Goal: Information Seeking & Learning: Compare options

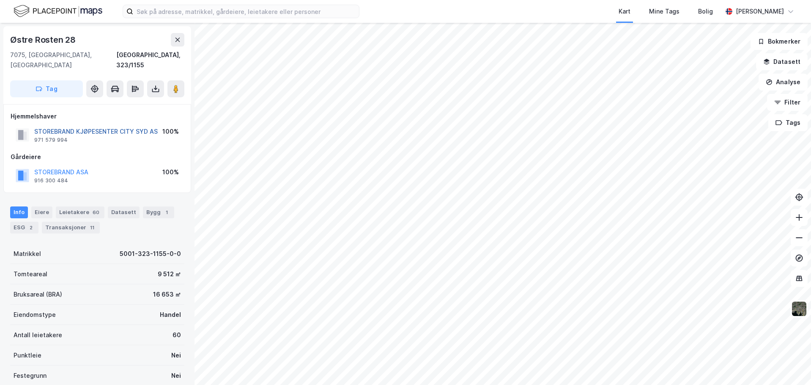
click at [0, 0] on button "STOREBRAND KJØPESENTER CITY SYD AS" at bounding box center [0, 0] width 0 height 0
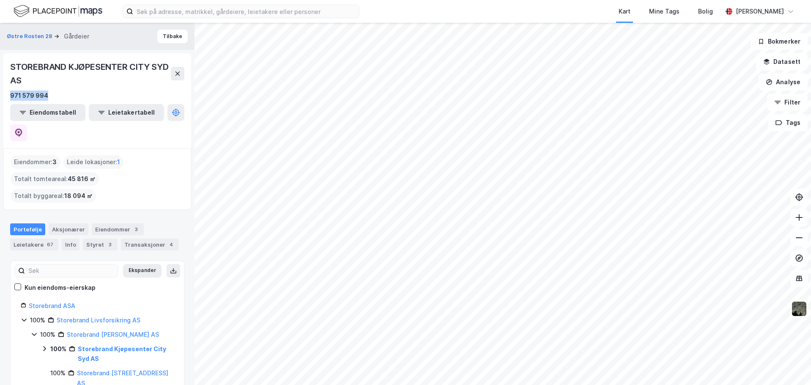
drag, startPoint x: 8, startPoint y: 95, endPoint x: 47, endPoint y: 93, distance: 39.8
click at [47, 93] on div "STOREBRAND KJØPESENTER CITY SYD AS 971 579 994 Eiendomstabell Leietakertabell" at bounding box center [97, 100] width 188 height 95
copy div "971 579 994"
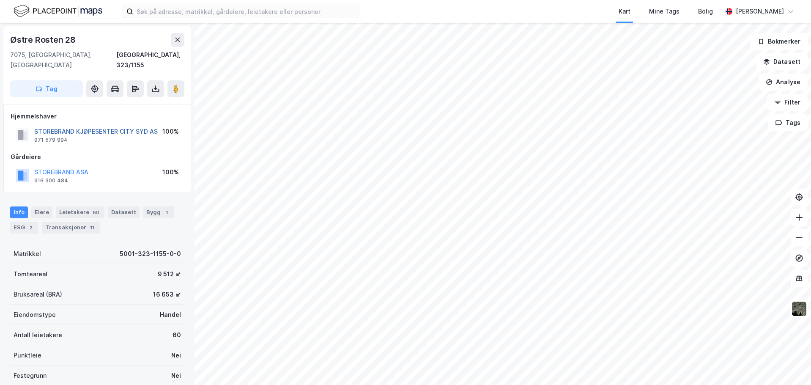
click at [0, 0] on button "STOREBRAND KJØPESENTER CITY SYD AS" at bounding box center [0, 0] width 0 height 0
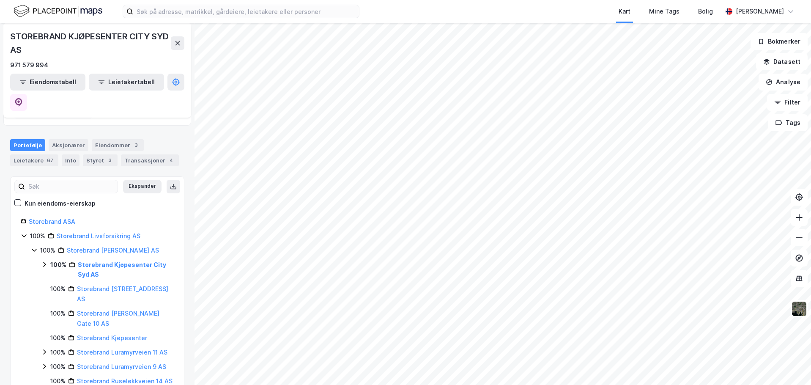
scroll to position [85, 0]
click at [42, 260] on icon at bounding box center [44, 263] width 7 height 7
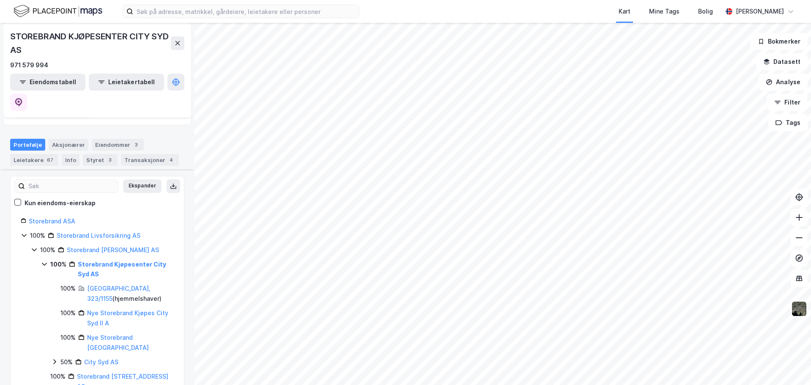
click at [43, 260] on icon at bounding box center [44, 263] width 7 height 7
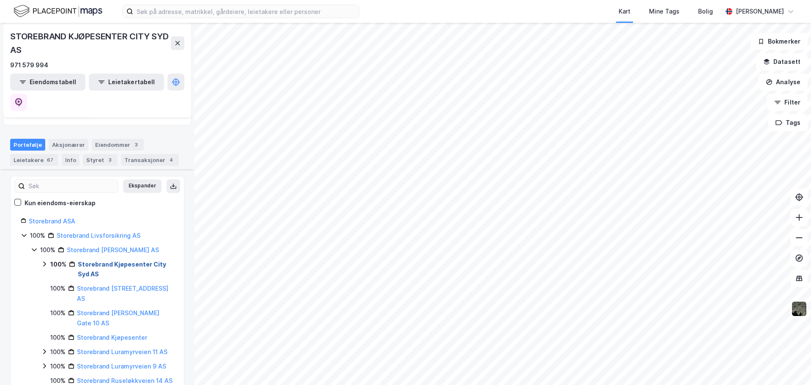
click at [101, 260] on link "Storebrand Kjøpesenter City Syd AS" at bounding box center [122, 268] width 88 height 17
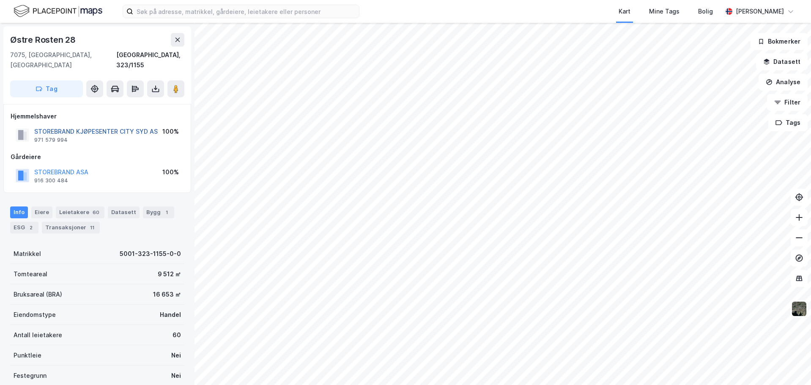
click at [0, 0] on button "STOREBRAND KJØPESENTER CITY SYD AS" at bounding box center [0, 0] width 0 height 0
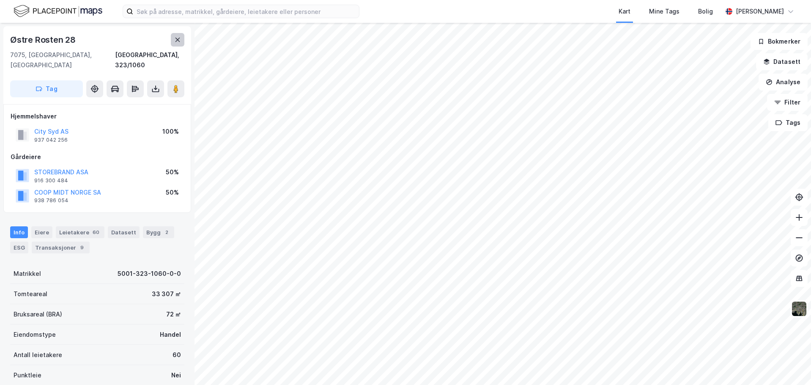
click at [172, 41] on button at bounding box center [178, 40] width 14 height 14
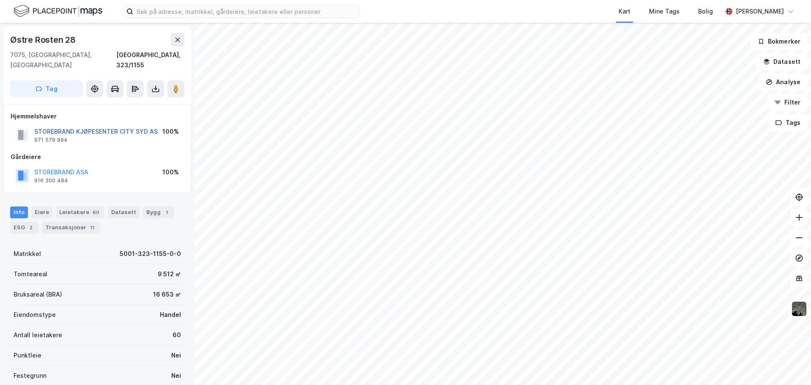
click at [0, 0] on button "STOREBRAND KJØPESENTER CITY SYD AS" at bounding box center [0, 0] width 0 height 0
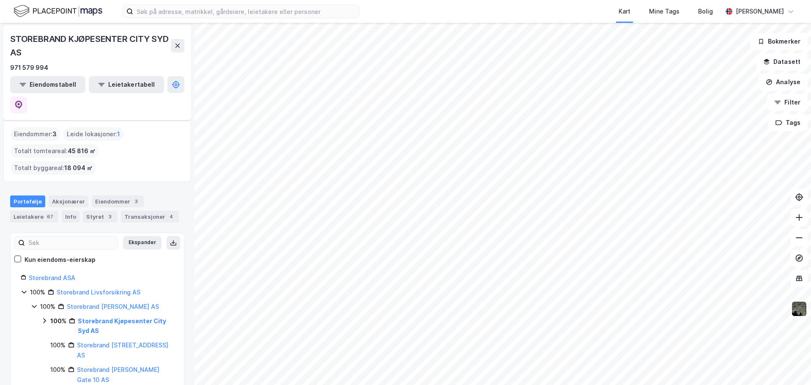
scroll to position [42, 0]
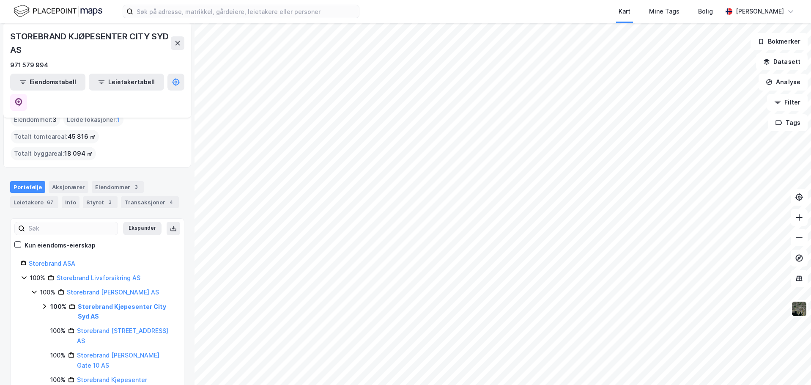
click at [43, 303] on icon at bounding box center [44, 306] width 7 height 7
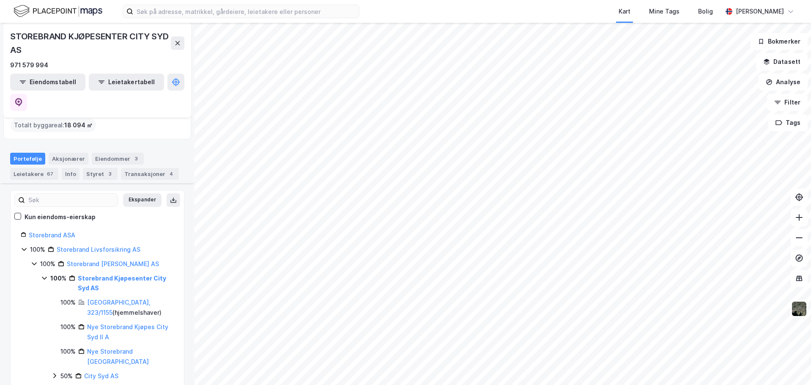
scroll to position [85, 0]
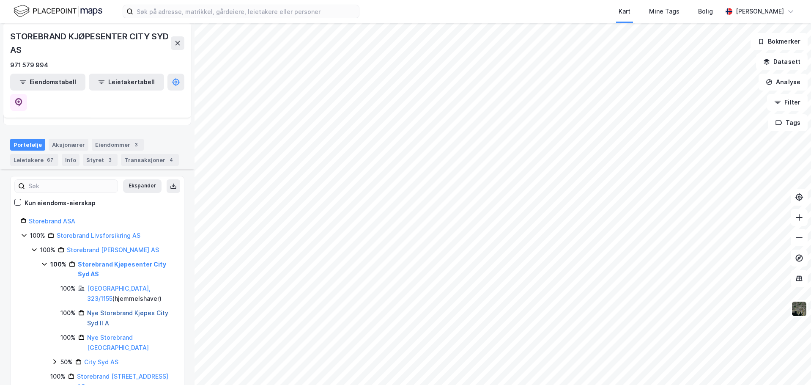
click at [121, 309] on link "Nye Storebrand Kjøpes City Syd II A" at bounding box center [127, 317] width 81 height 17
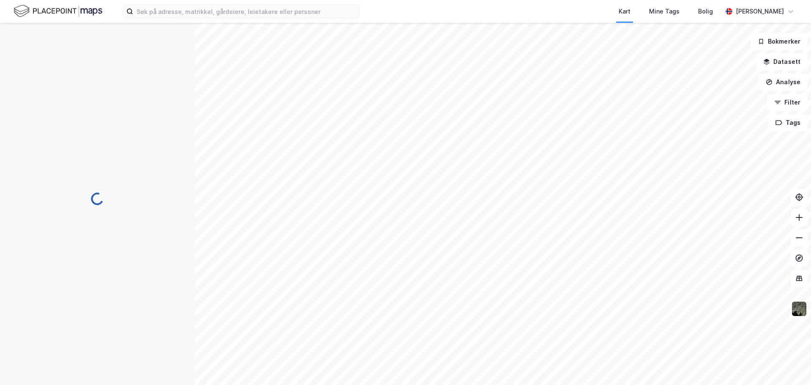
scroll to position [0, 0]
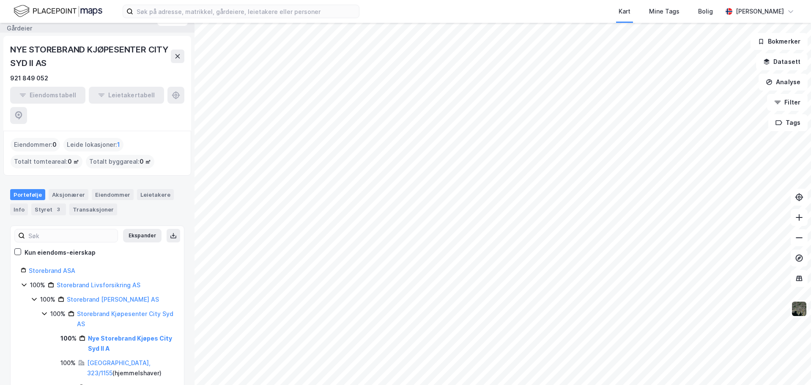
scroll to position [42, 0]
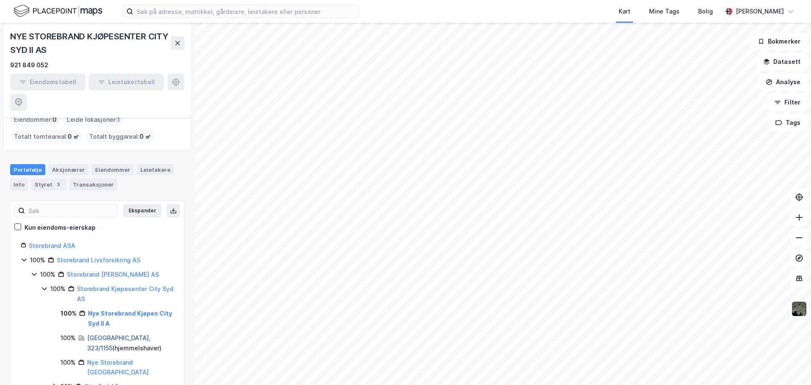
click at [110, 334] on link "[GEOGRAPHIC_DATA], 323/1155" at bounding box center [118, 342] width 63 height 17
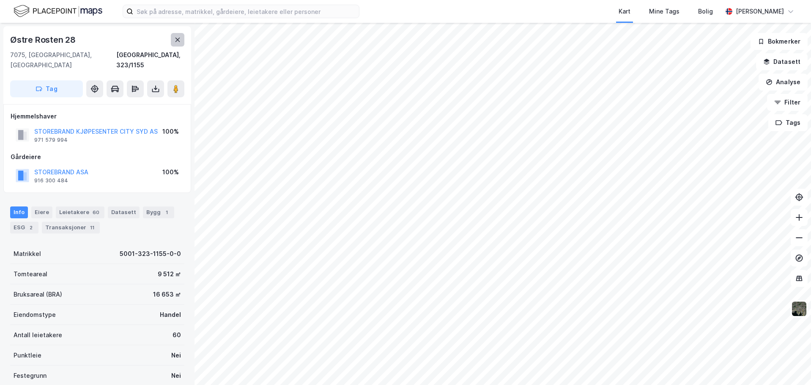
click at [178, 39] on icon at bounding box center [177, 39] width 7 height 7
click at [0, 0] on button "STOREBRAND KJØPESENTER CITY SYD AS" at bounding box center [0, 0] width 0 height 0
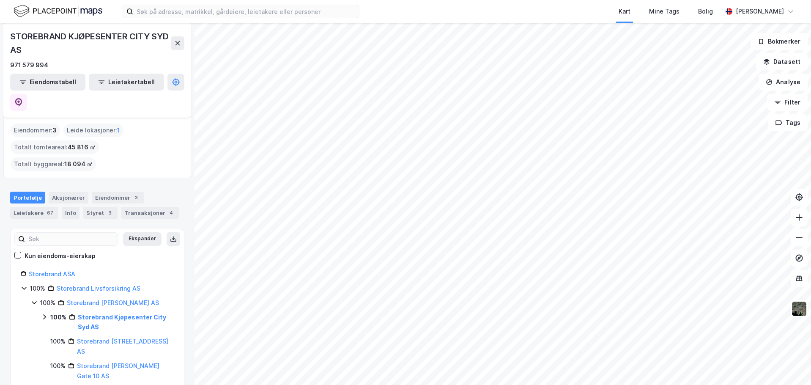
scroll to position [85, 0]
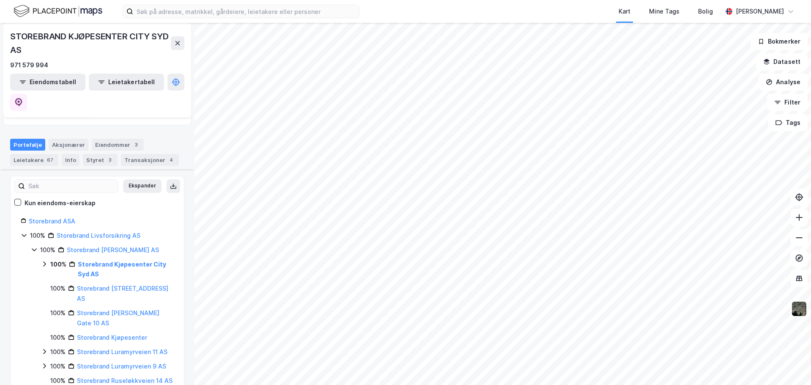
click at [42, 260] on icon at bounding box center [44, 263] width 7 height 7
click at [51, 325] on div "100% Storebrand Kjøpesenter City Syd AS 100% [GEOGRAPHIC_DATA], 323/1155 ( hjem…" at bounding box center [107, 313] width 133 height 108
click at [54, 358] on icon at bounding box center [54, 361] width 7 height 7
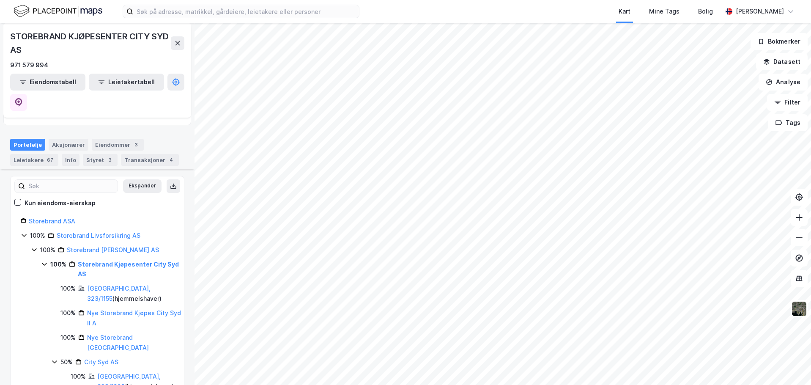
scroll to position [127, 0]
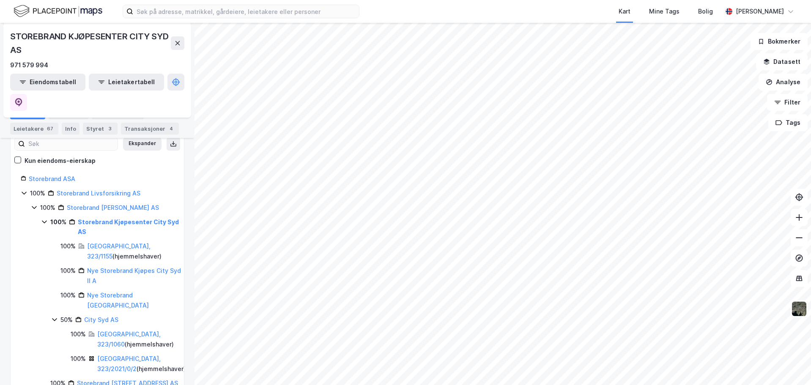
click at [115, 329] on div "[GEOGRAPHIC_DATA], 323/1060 ( hjemmelshaver )" at bounding box center [141, 339] width 88 height 20
click at [115, 330] on link "[GEOGRAPHIC_DATA], 323/1060" at bounding box center [128, 338] width 63 height 17
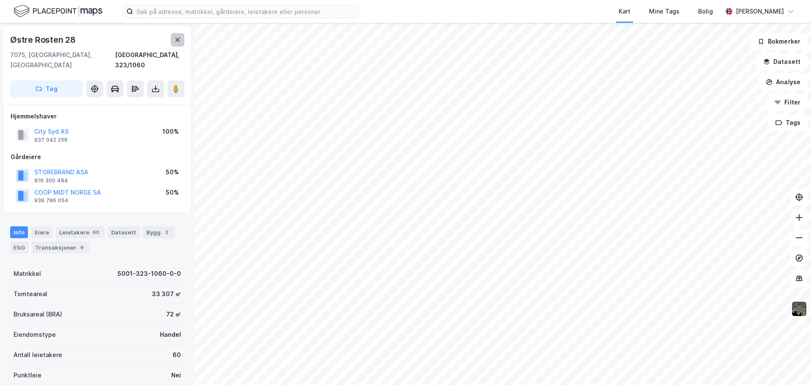
click at [173, 36] on button at bounding box center [178, 40] width 14 height 14
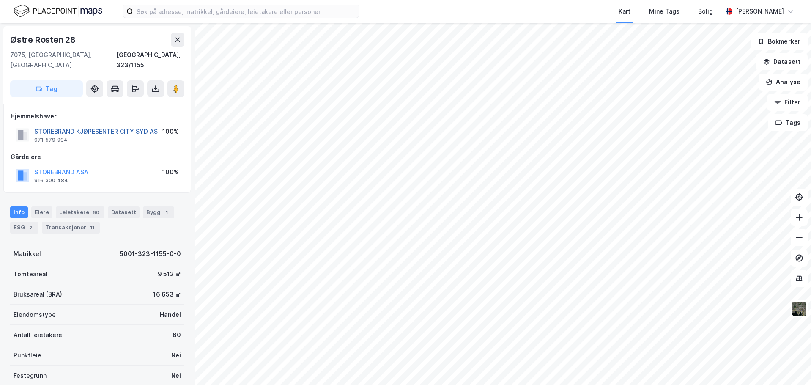
click at [0, 0] on button "STOREBRAND KJØPESENTER CITY SYD AS" at bounding box center [0, 0] width 0 height 0
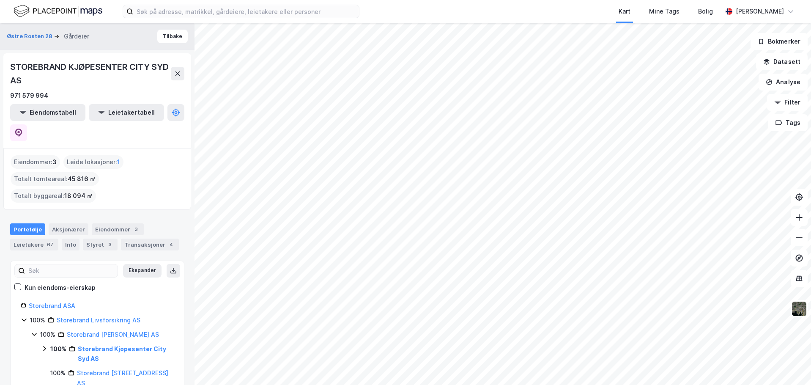
click at [44, 345] on icon at bounding box center [44, 348] width 7 height 7
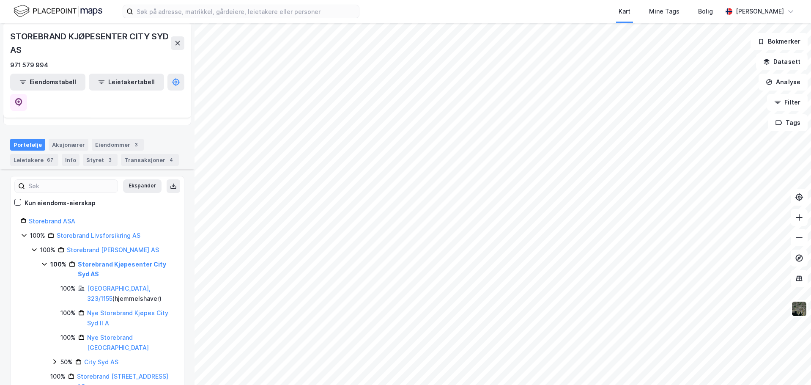
click at [54, 358] on icon at bounding box center [54, 361] width 7 height 7
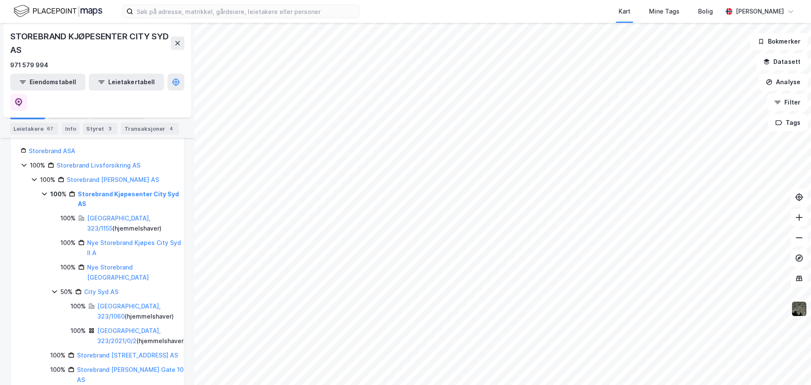
scroll to position [169, 0]
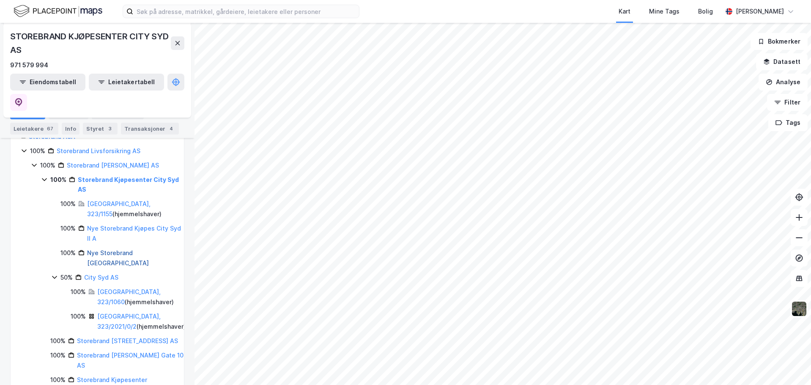
click at [101, 249] on link "Nye Storebrand [GEOGRAPHIC_DATA]" at bounding box center [118, 257] width 62 height 17
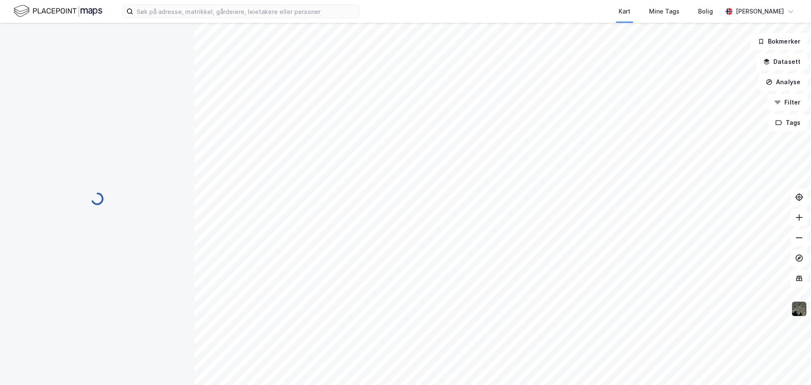
scroll to position [0, 0]
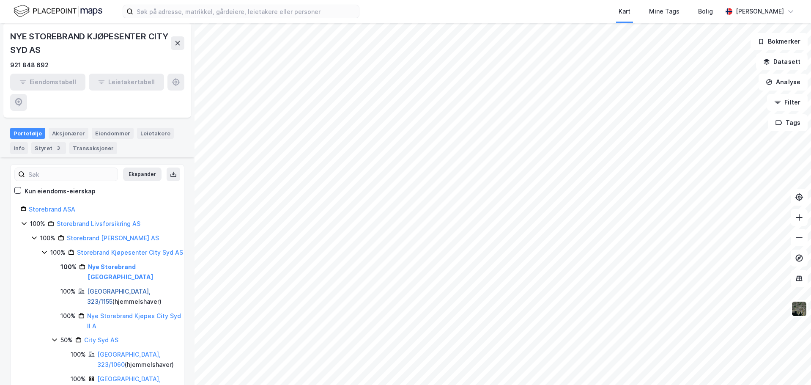
scroll to position [85, 0]
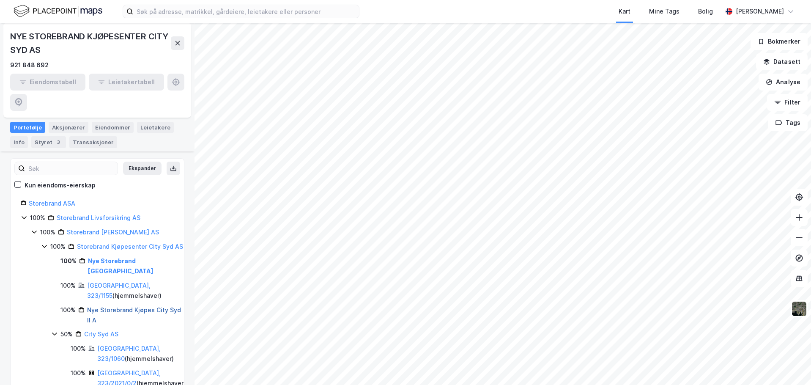
click at [102, 306] on link "Nye Storebrand Kjøpes City Syd II A" at bounding box center [134, 314] width 94 height 17
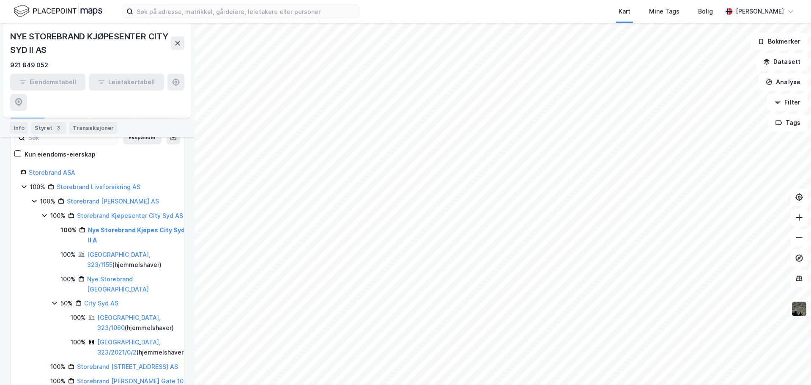
scroll to position [127, 0]
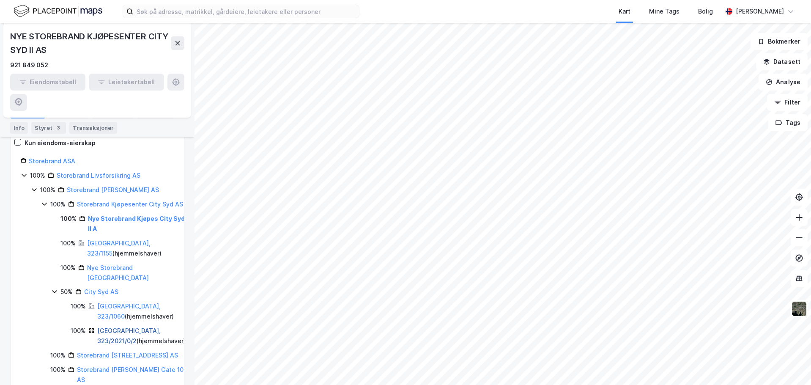
click at [115, 327] on link "[GEOGRAPHIC_DATA], 323/2021/0/2" at bounding box center [128, 335] width 63 height 17
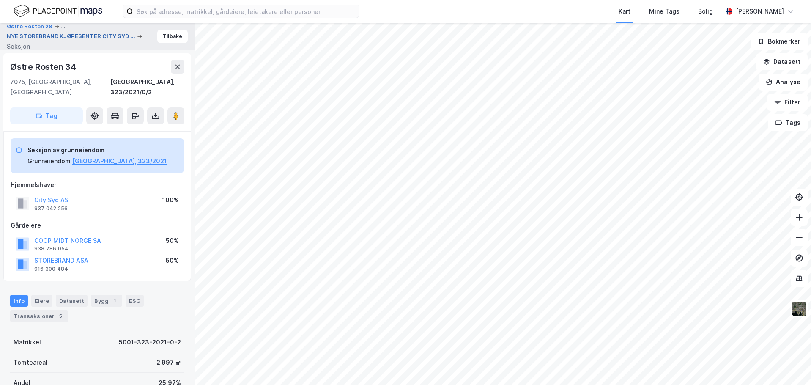
click at [58, 34] on button "NYE STOREBRAND KJØPESENTER CITY SYD ..." at bounding box center [72, 36] width 130 height 8
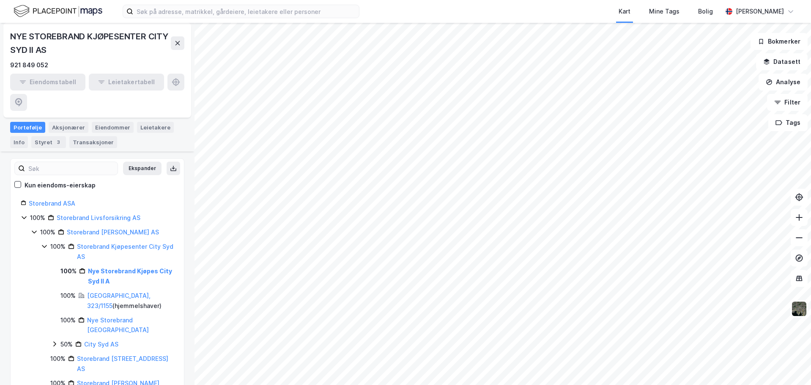
scroll to position [127, 0]
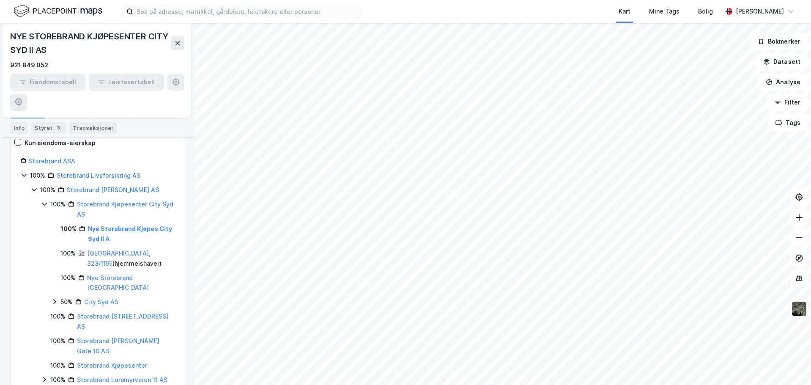
click at [44, 200] on icon at bounding box center [44, 203] width 7 height 7
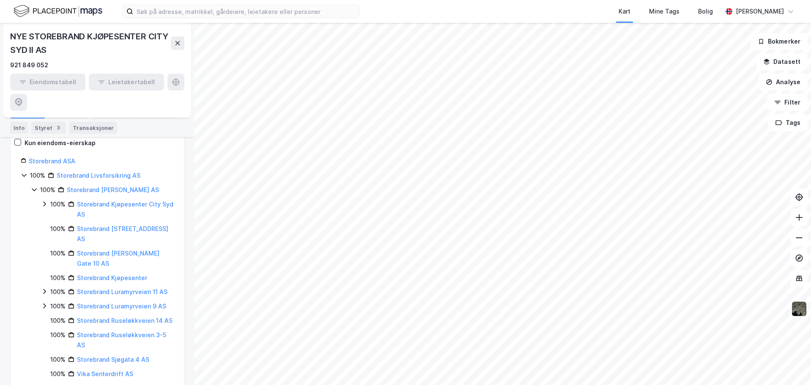
click at [44, 200] on icon at bounding box center [44, 203] width 7 height 7
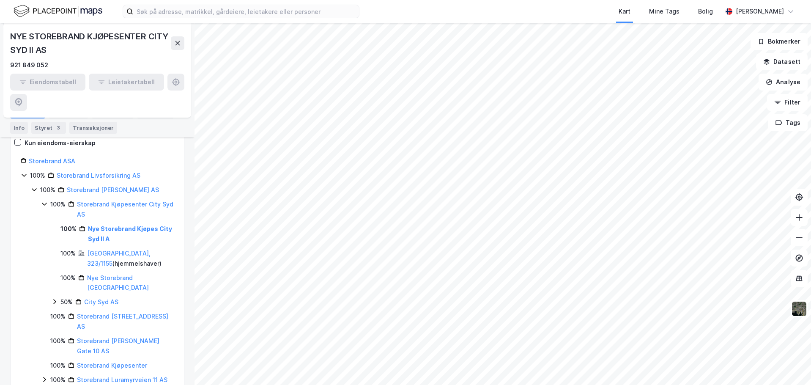
click at [54, 299] on icon at bounding box center [54, 301] width 3 height 5
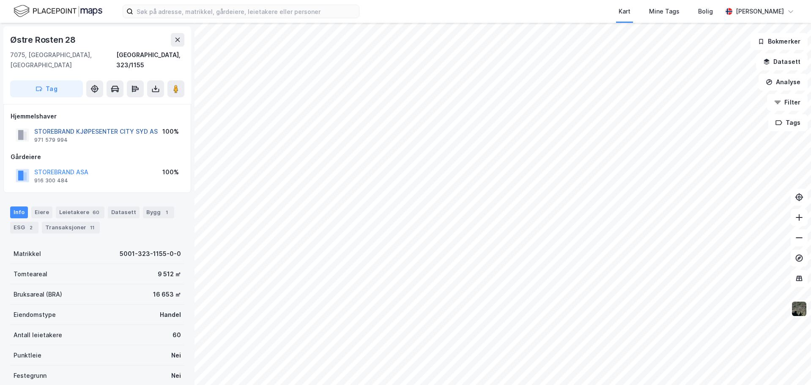
click at [0, 0] on button "STOREBRAND KJØPESENTER CITY SYD AS" at bounding box center [0, 0] width 0 height 0
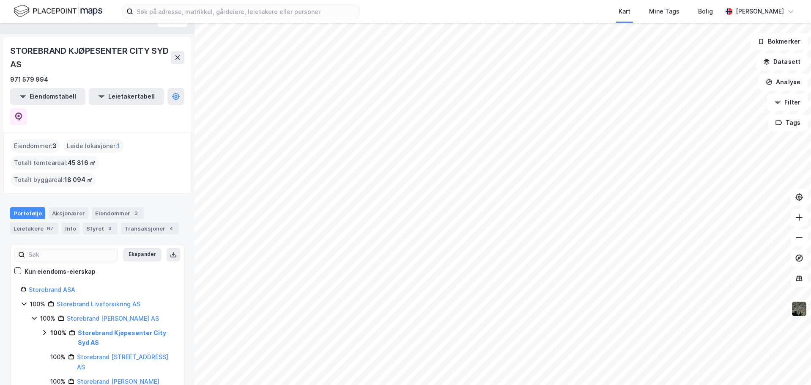
scroll to position [42, 0]
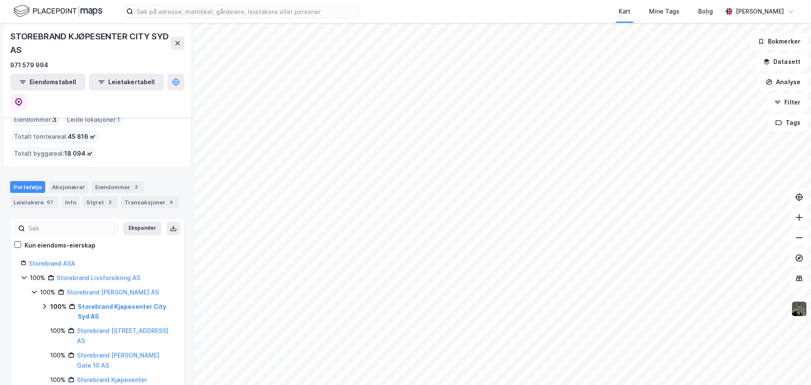
click at [45, 303] on icon at bounding box center [44, 306] width 7 height 7
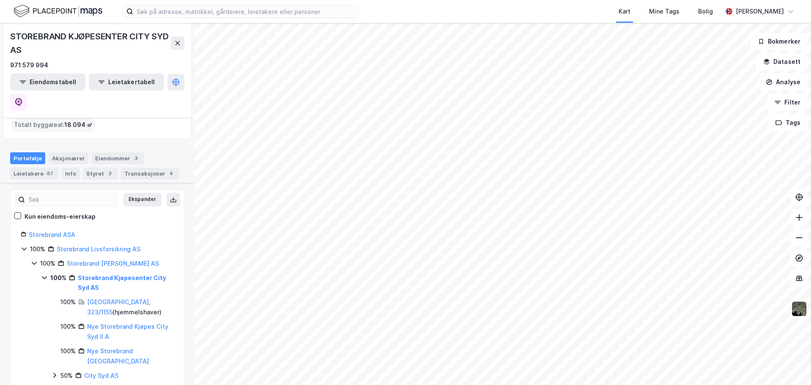
scroll to position [85, 0]
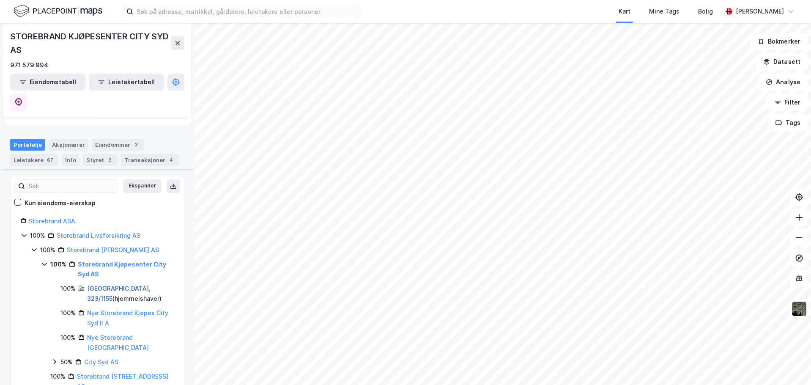
click at [107, 285] on link "[GEOGRAPHIC_DATA], 323/1155" at bounding box center [118, 293] width 63 height 17
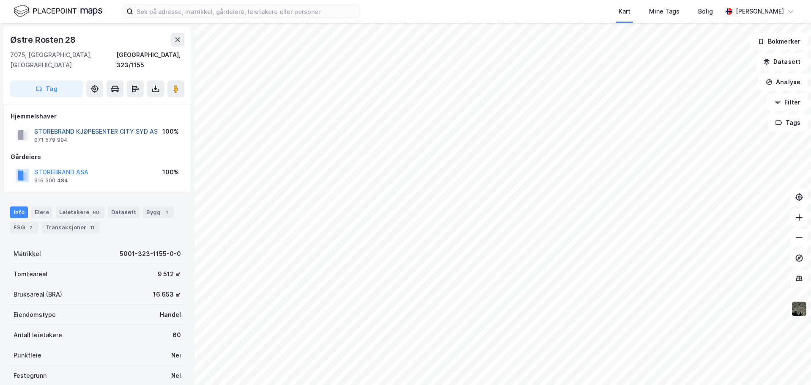
click at [0, 0] on button "STOREBRAND KJØPESENTER CITY SYD AS" at bounding box center [0, 0] width 0 height 0
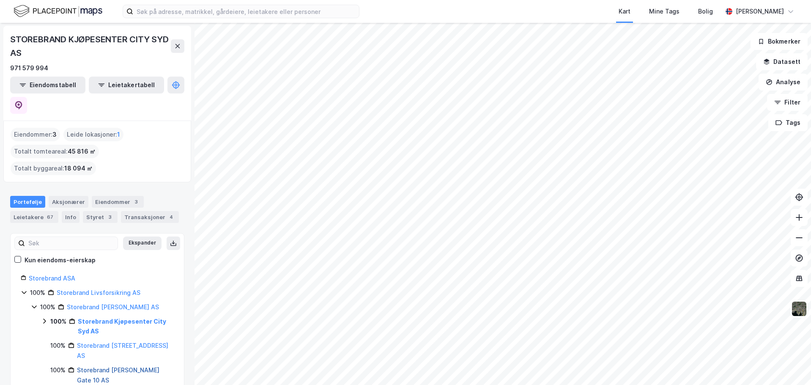
scroll to position [42, 0]
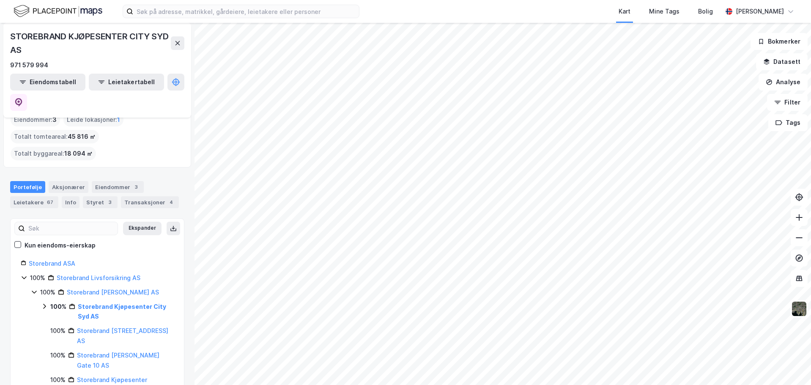
click at [44, 303] on icon at bounding box center [44, 306] width 7 height 7
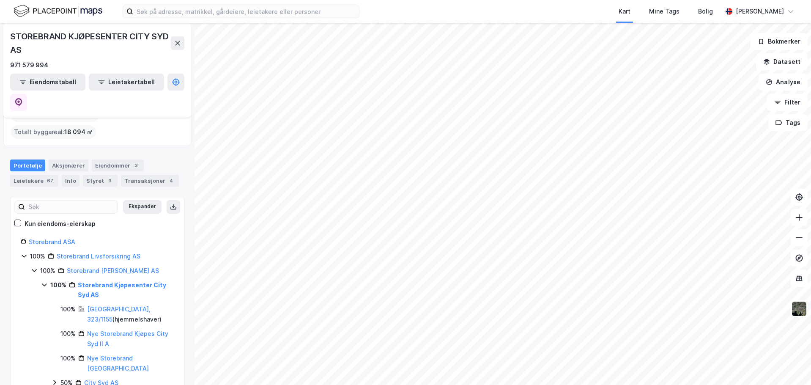
scroll to position [85, 0]
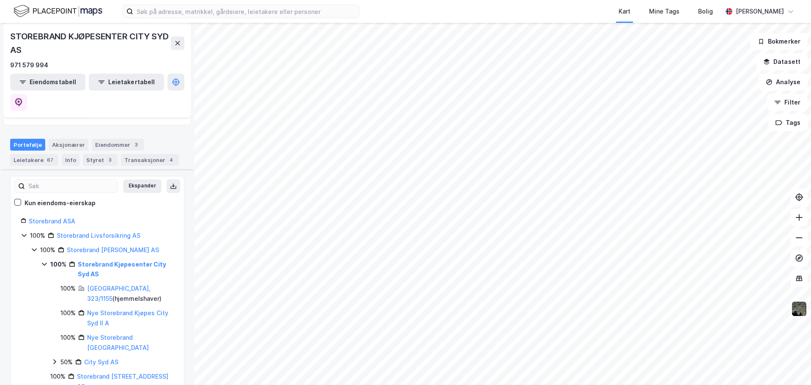
click at [53, 358] on icon at bounding box center [54, 361] width 7 height 7
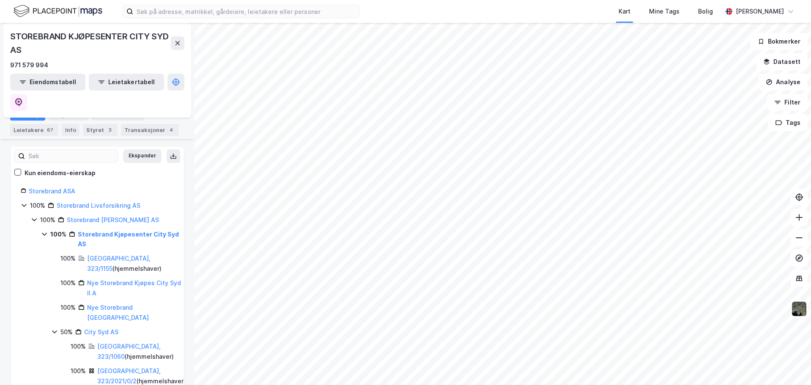
scroll to position [127, 0]
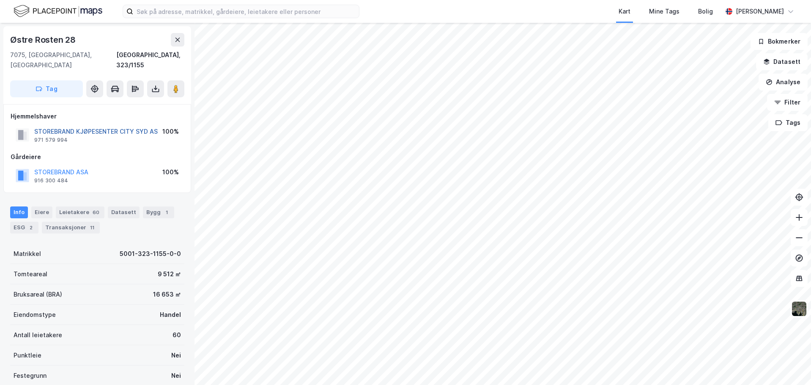
click at [0, 0] on button "STOREBRAND KJØPESENTER CITY SYD AS" at bounding box center [0, 0] width 0 height 0
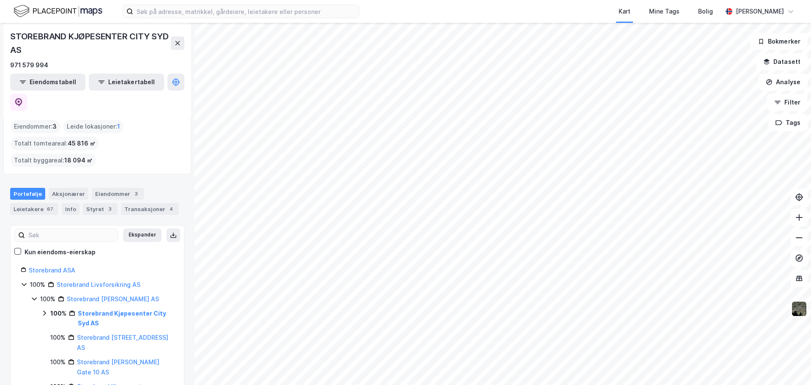
scroll to position [85, 0]
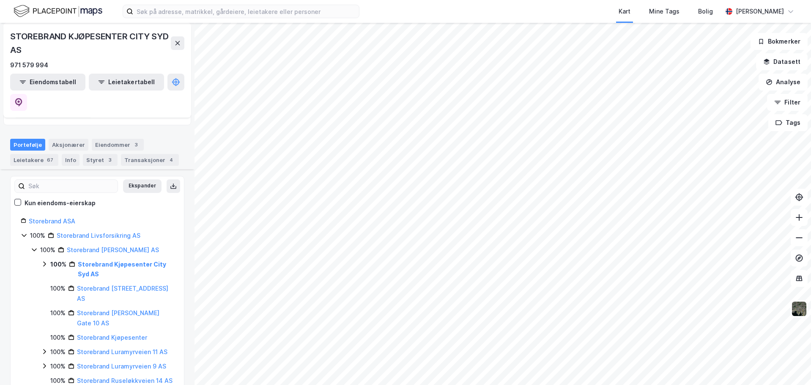
click at [43, 260] on icon at bounding box center [44, 263] width 7 height 7
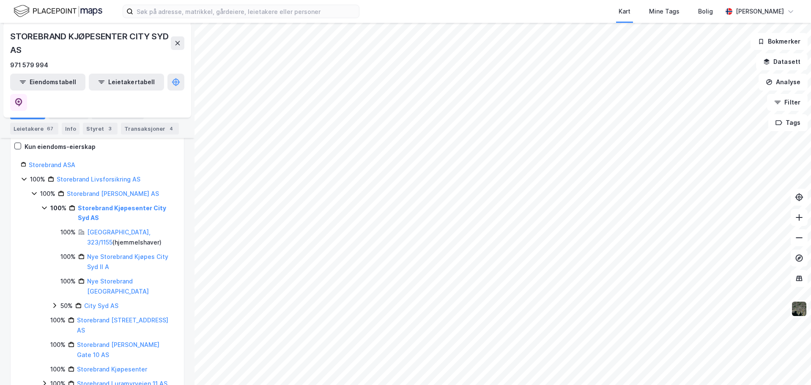
scroll to position [127, 0]
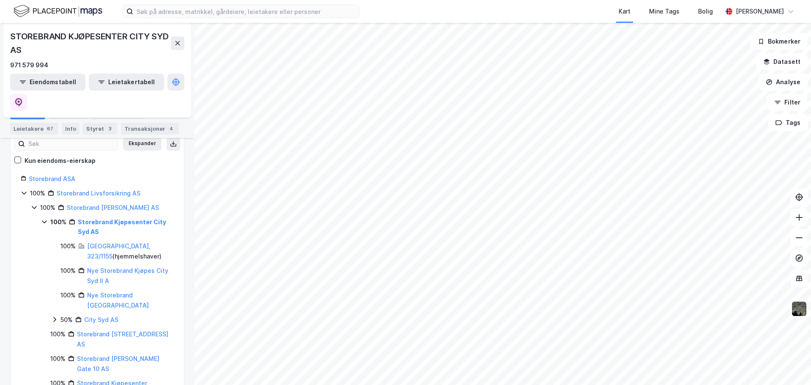
click at [54, 316] on icon at bounding box center [54, 319] width 7 height 7
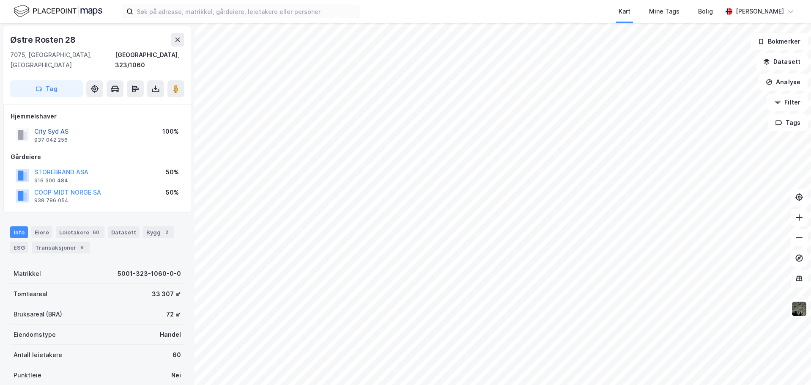
click at [0, 0] on button "City Syd AS" at bounding box center [0, 0] width 0 height 0
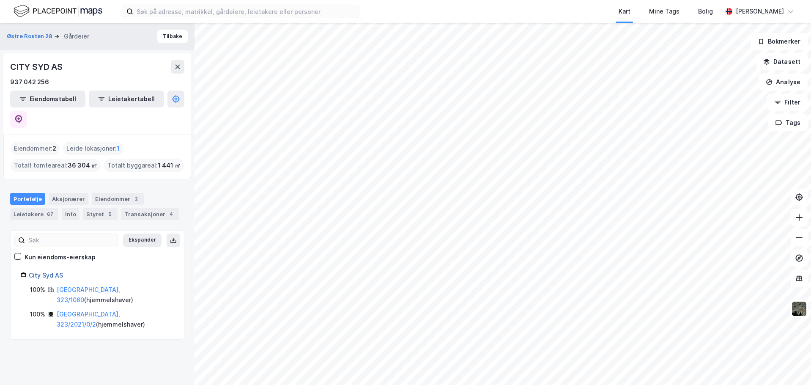
click at [39, 271] on link "City Syd AS" at bounding box center [46, 274] width 34 height 7
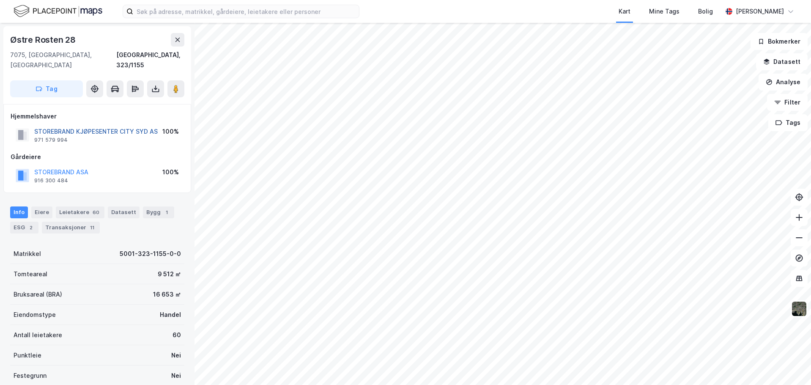
click at [0, 0] on button "STOREBRAND KJØPESENTER CITY SYD AS" at bounding box center [0, 0] width 0 height 0
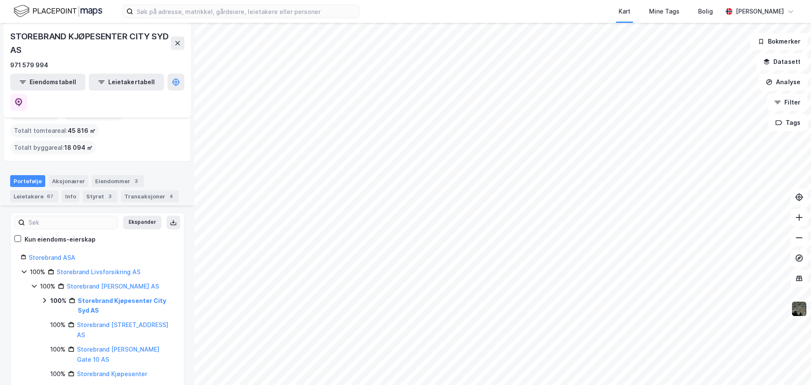
scroll to position [85, 0]
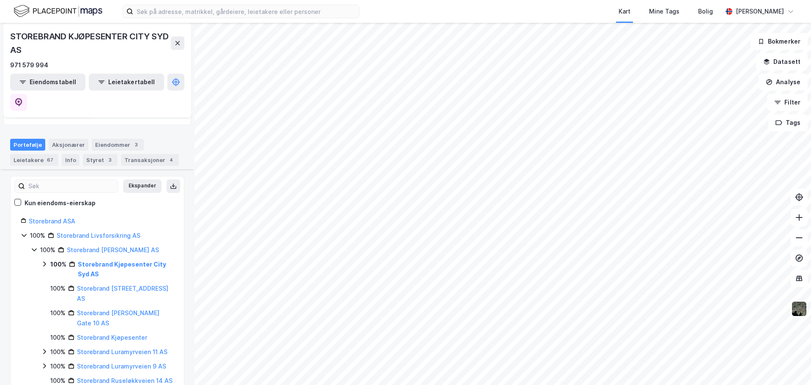
click at [41, 260] on icon at bounding box center [44, 263] width 7 height 7
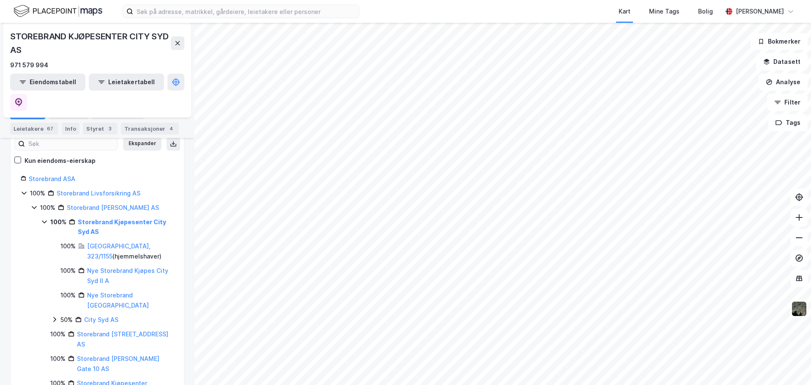
click at [53, 316] on icon at bounding box center [54, 319] width 7 height 7
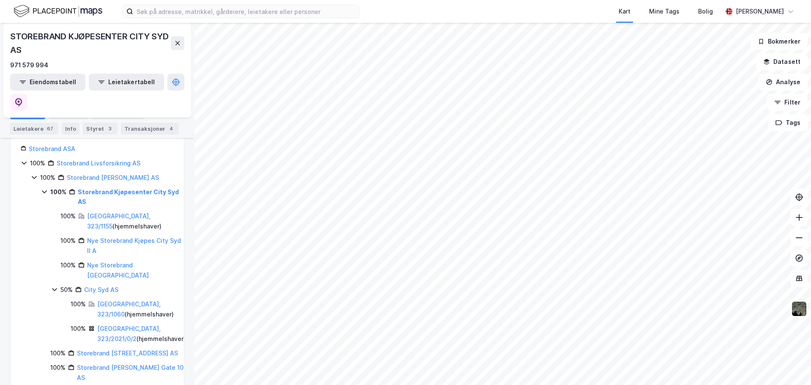
scroll to position [169, 0]
